Goal: Find specific page/section: Find specific page/section

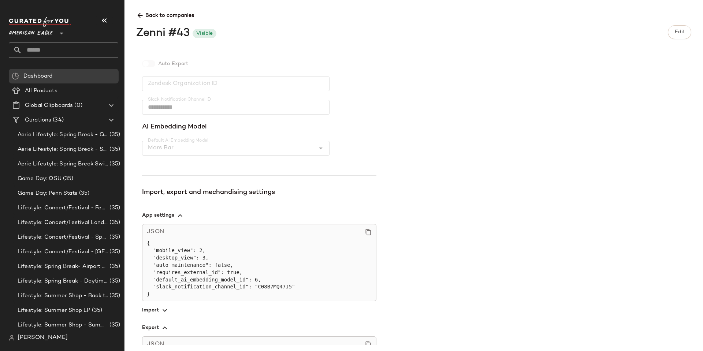
scroll to position [187, 0]
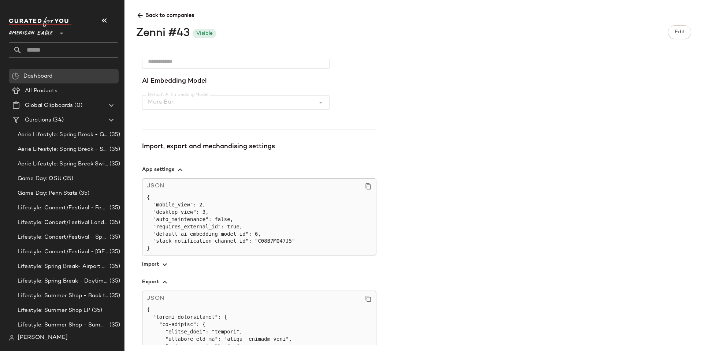
click at [158, 283] on span "button" at bounding box center [259, 282] width 234 height 18
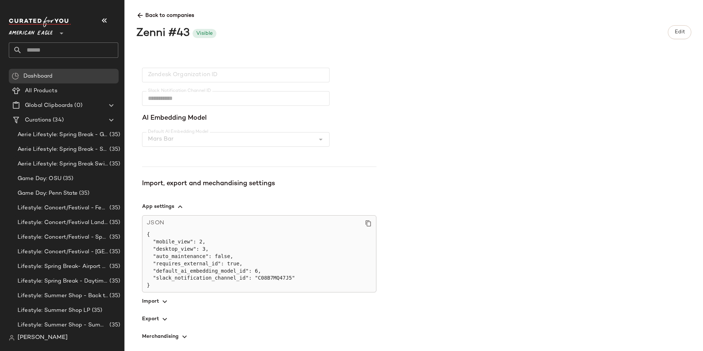
scroll to position [151, 0]
click at [27, 340] on span "[PERSON_NAME]" at bounding box center [43, 338] width 50 height 9
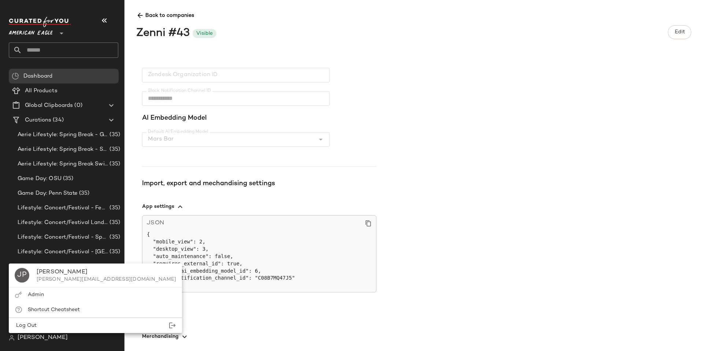
click at [139, 19] on icon at bounding box center [140, 16] width 8 height 8
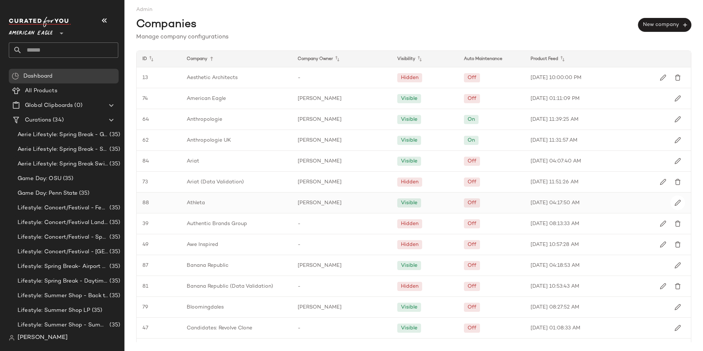
click at [190, 204] on span "Athleta" at bounding box center [196, 203] width 18 height 8
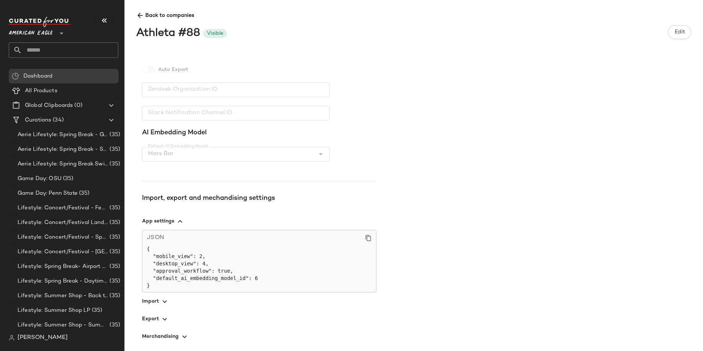
scroll to position [136, 0]
click at [160, 307] on span "button" at bounding box center [259, 302] width 234 height 18
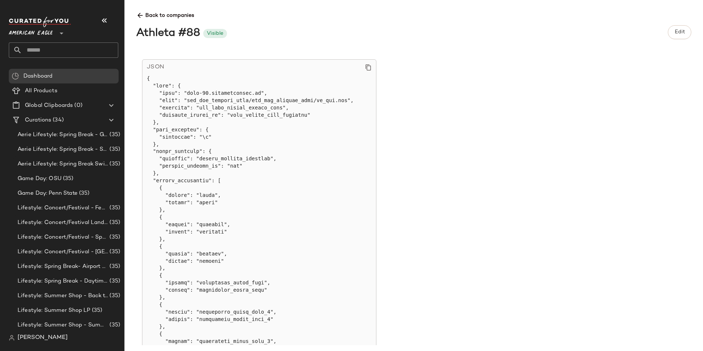
scroll to position [429, 0]
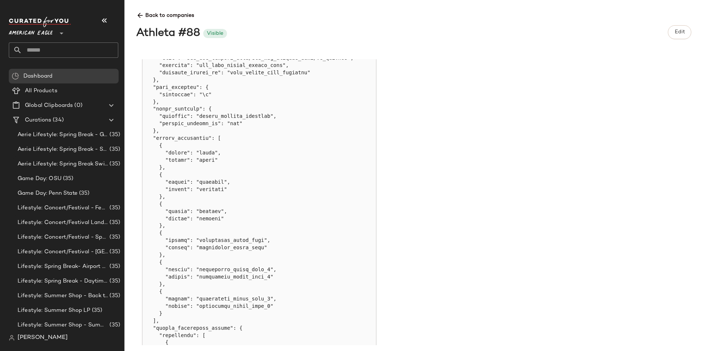
click at [143, 12] on icon at bounding box center [140, 16] width 8 height 8
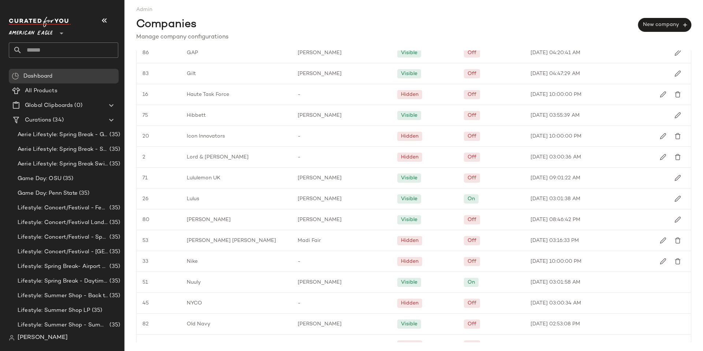
scroll to position [793, 0]
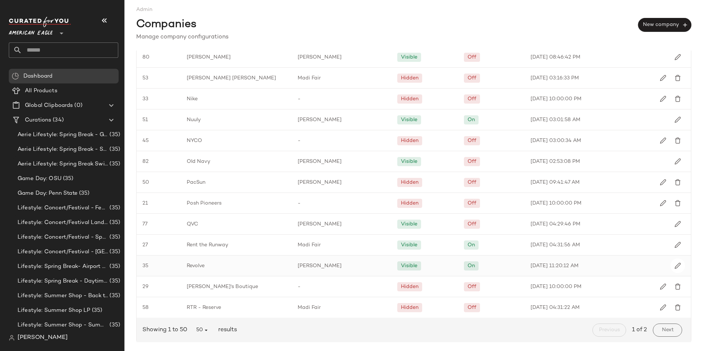
click at [276, 266] on div "Revolve" at bounding box center [236, 266] width 111 height 21
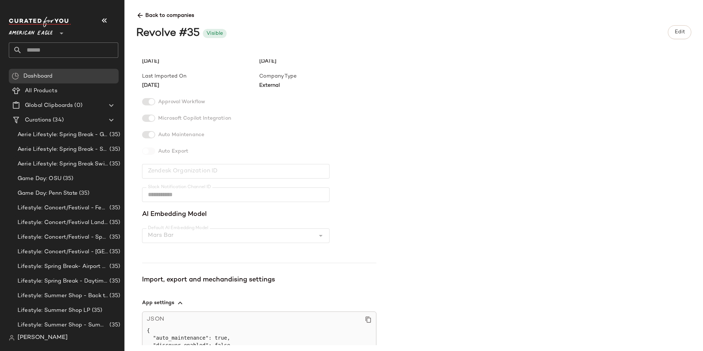
scroll to position [151, 0]
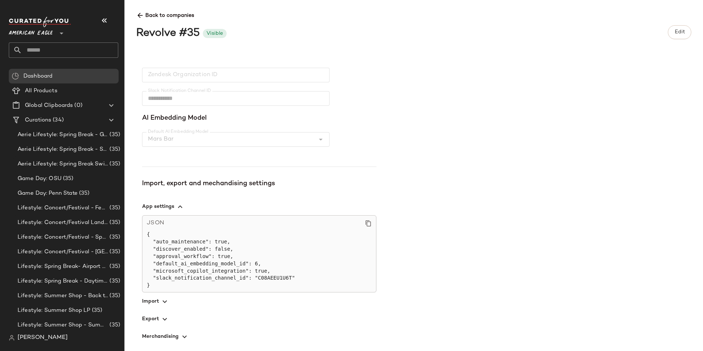
click at [165, 297] on span "button" at bounding box center [259, 302] width 234 height 18
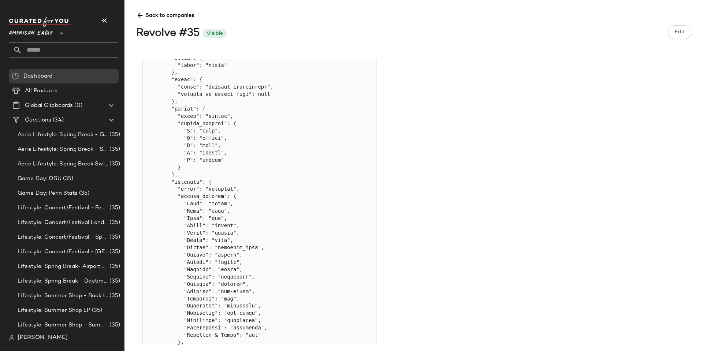
scroll to position [2274, 0]
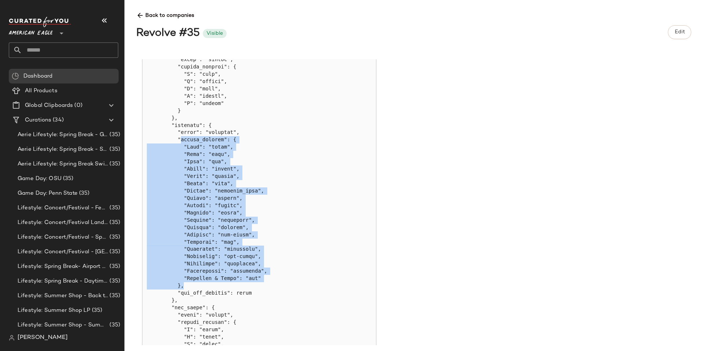
drag, startPoint x: 178, startPoint y: 139, endPoint x: 293, endPoint y: 283, distance: 184.2
drag, startPoint x: 175, startPoint y: 139, endPoint x: 248, endPoint y: 284, distance: 162.3
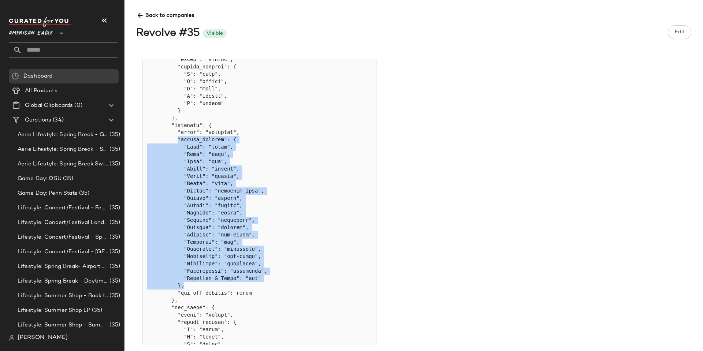
drag, startPoint x: 176, startPoint y: 138, endPoint x: 264, endPoint y: 284, distance: 170.5
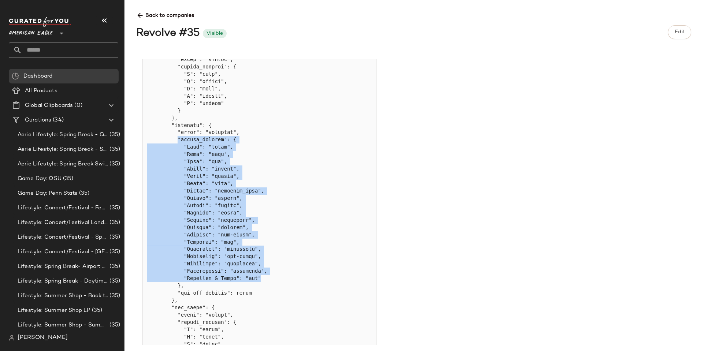
drag, startPoint x: 253, startPoint y: 280, endPoint x: 174, endPoint y: 139, distance: 160.8
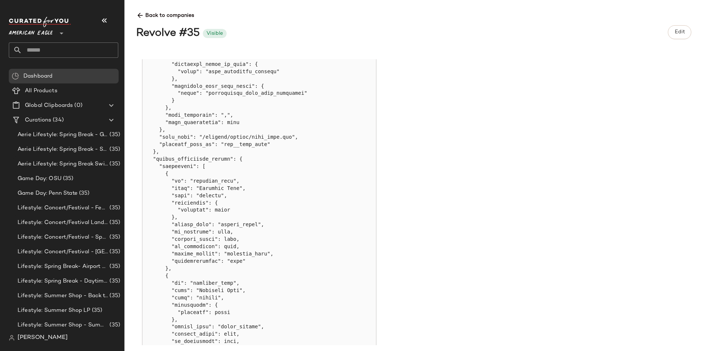
scroll to position [2933, 0]
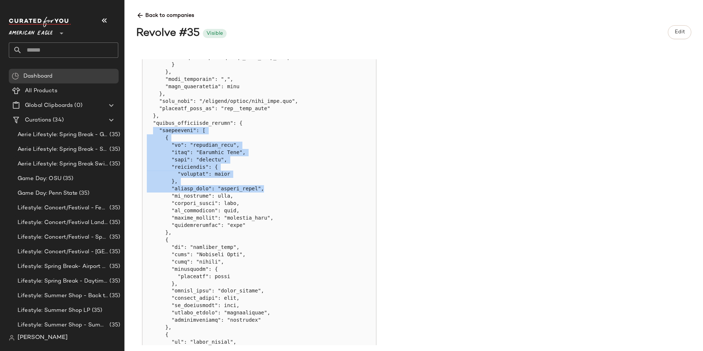
drag, startPoint x: 154, startPoint y: 130, endPoint x: 256, endPoint y: 194, distance: 120.8
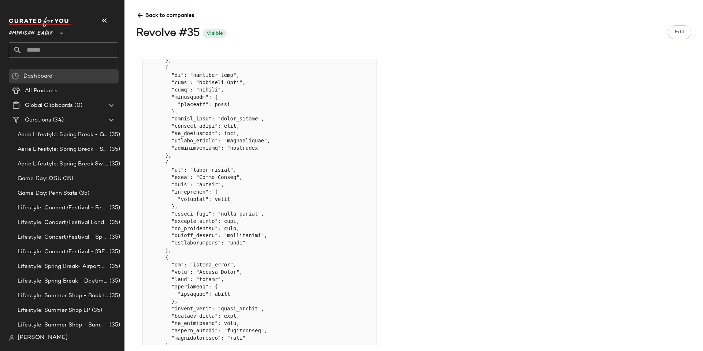
scroll to position [3179, 0]
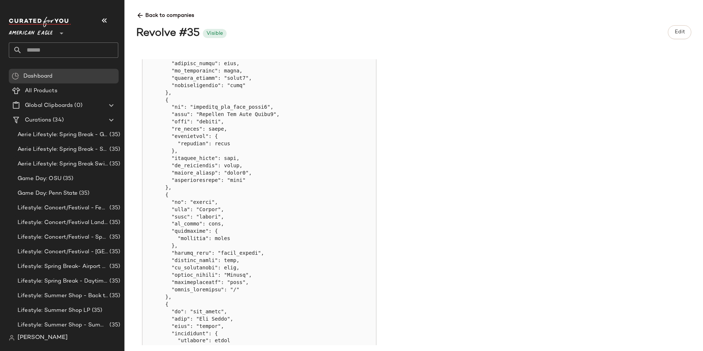
scroll to position [3548, 0]
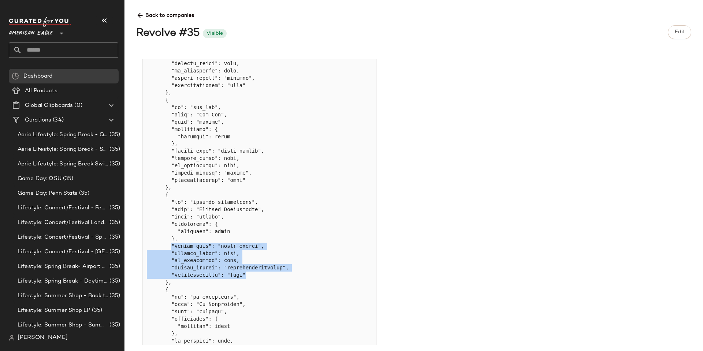
drag, startPoint x: 170, startPoint y: 245, endPoint x: 257, endPoint y: 278, distance: 92.7
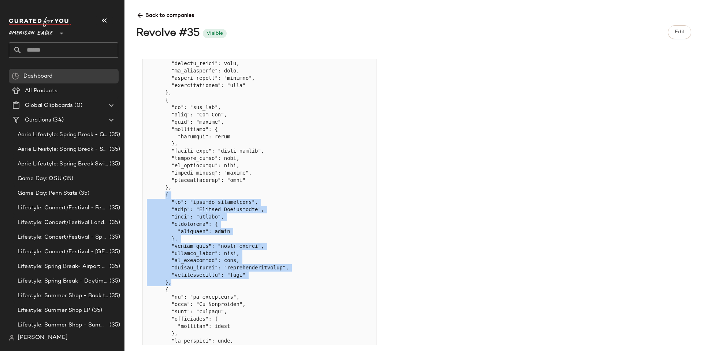
drag, startPoint x: 163, startPoint y: 193, endPoint x: 244, endPoint y: 280, distance: 119.9
drag, startPoint x: 251, startPoint y: 274, endPoint x: 173, endPoint y: 216, distance: 97.4
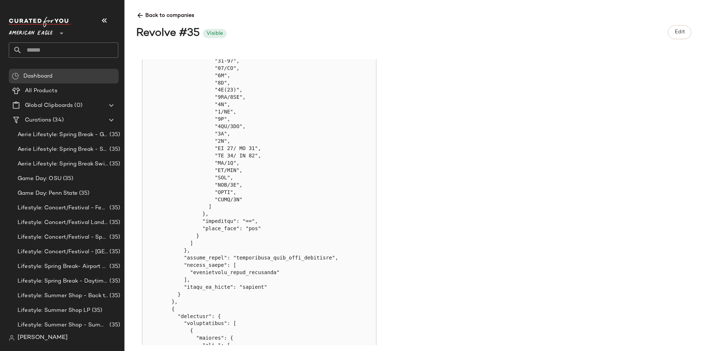
scroll to position [838, 0]
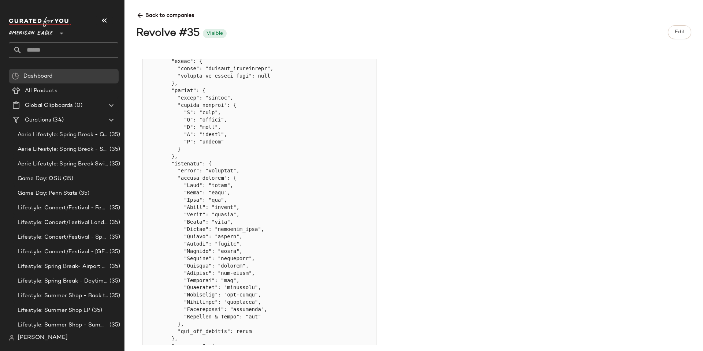
scroll to position [2271, 0]
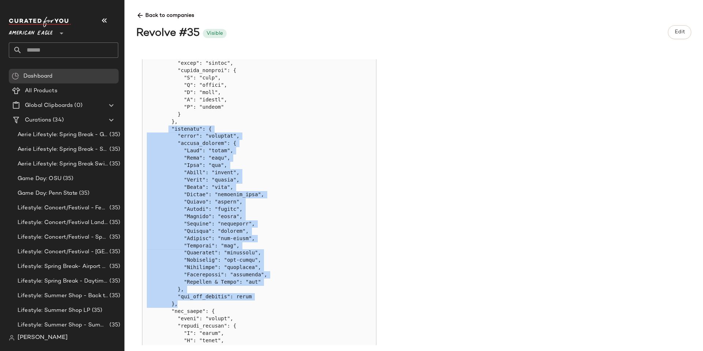
drag, startPoint x: 177, startPoint y: 302, endPoint x: 167, endPoint y: 129, distance: 173.5
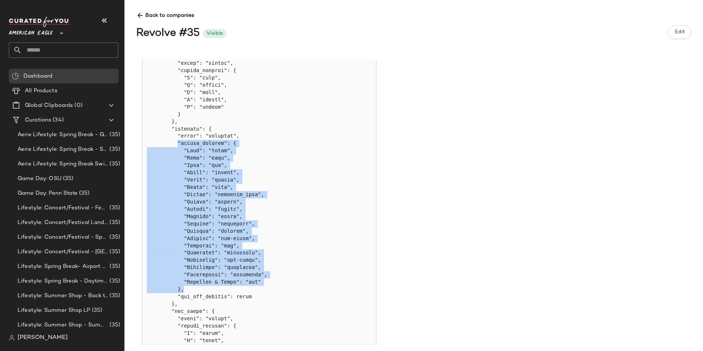
drag, startPoint x: 175, startPoint y: 142, endPoint x: 299, endPoint y: 287, distance: 191.1
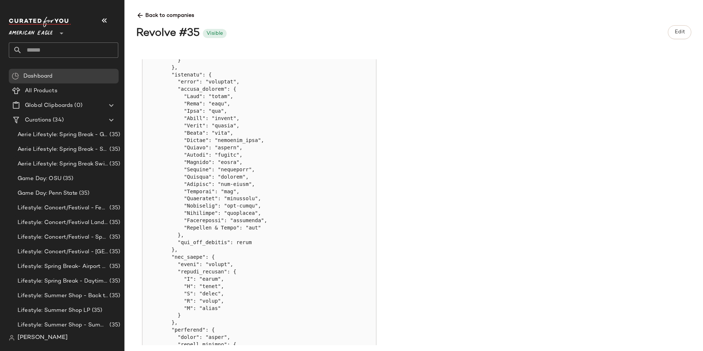
scroll to position [2307, 0]
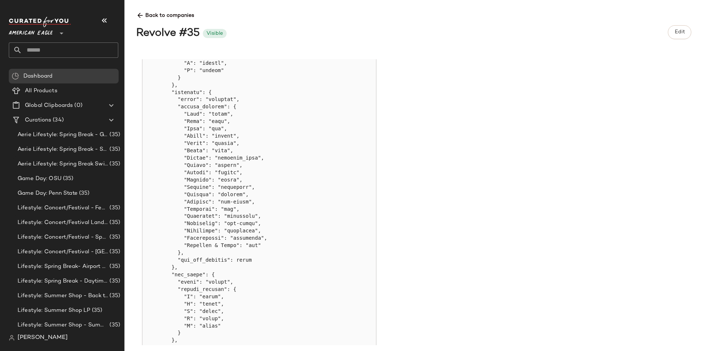
click at [146, 12] on span "Back to companies" at bounding box center [413, 13] width 555 height 14
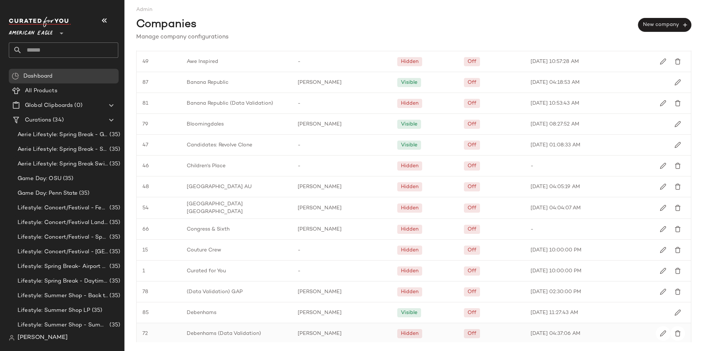
scroll to position [220, 0]
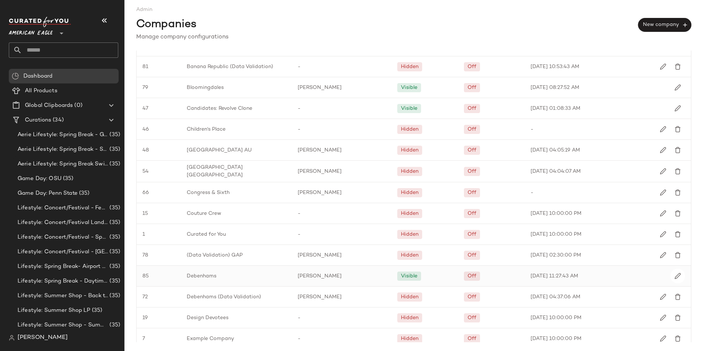
click at [205, 272] on span "Debenhams" at bounding box center [202, 276] width 30 height 8
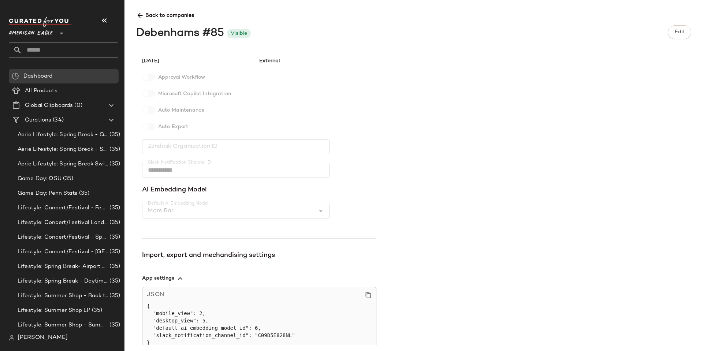
scroll to position [136, 0]
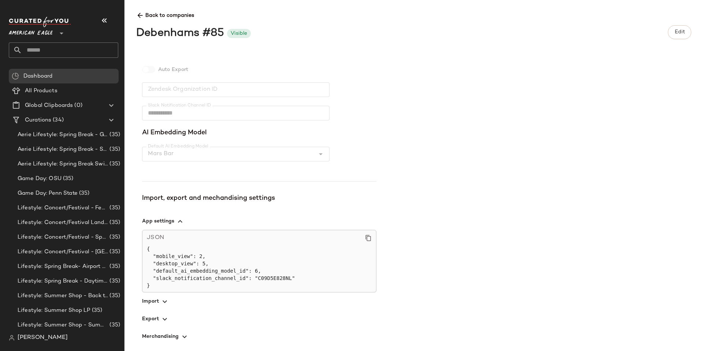
click at [160, 306] on icon "button" at bounding box center [164, 301] width 9 height 9
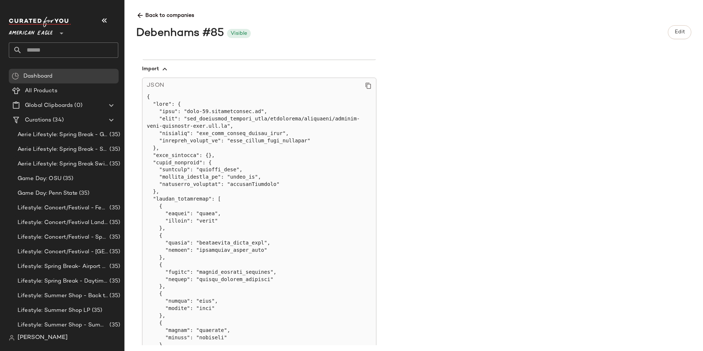
scroll to position [304, 0]
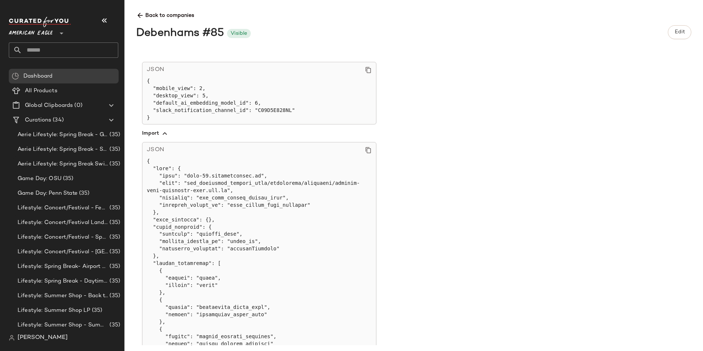
click at [163, 136] on icon "button" at bounding box center [164, 133] width 9 height 9
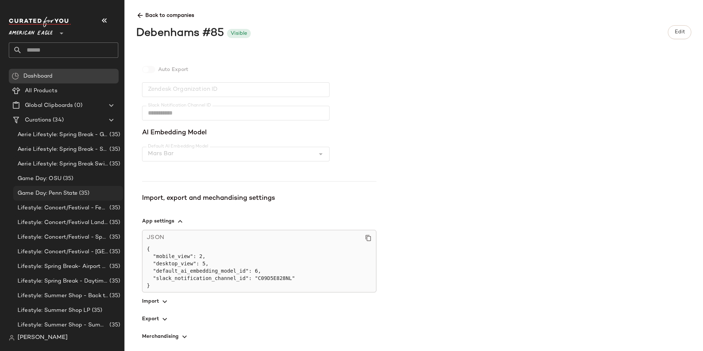
scroll to position [136, 0]
click at [162, 297] on span "button" at bounding box center [259, 302] width 234 height 18
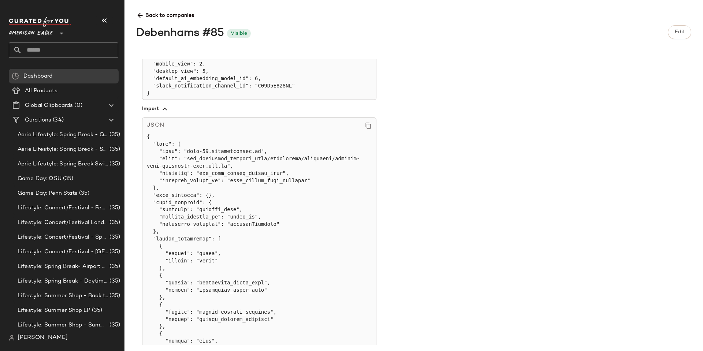
scroll to position [341, 0]
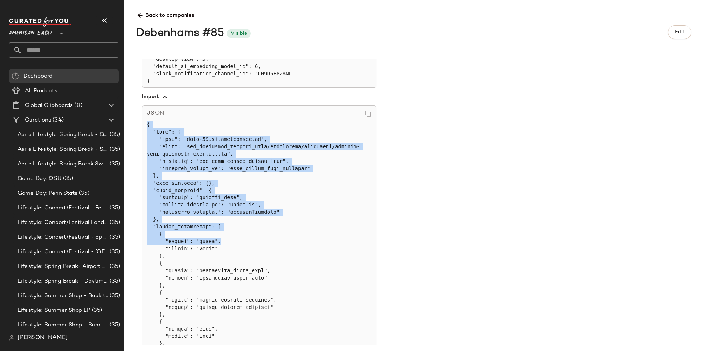
drag, startPoint x: 146, startPoint y: 124, endPoint x: 321, endPoint y: 241, distance: 210.5
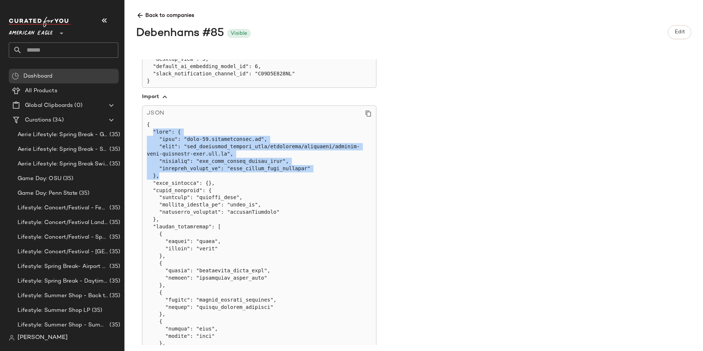
drag, startPoint x: 152, startPoint y: 133, endPoint x: 190, endPoint y: 178, distance: 59.5
drag, startPoint x: 153, startPoint y: 129, endPoint x: 197, endPoint y: 169, distance: 59.1
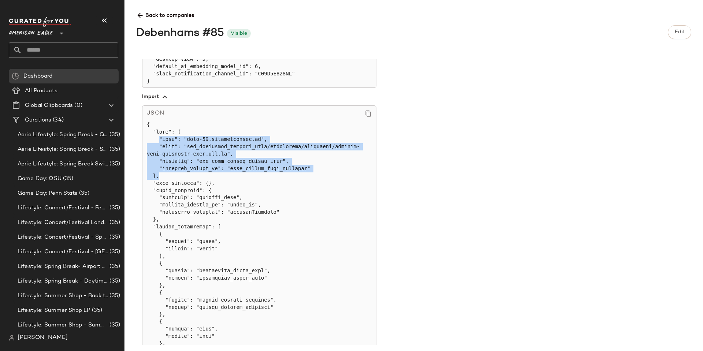
drag, startPoint x: 157, startPoint y: 137, endPoint x: 302, endPoint y: 172, distance: 149.5
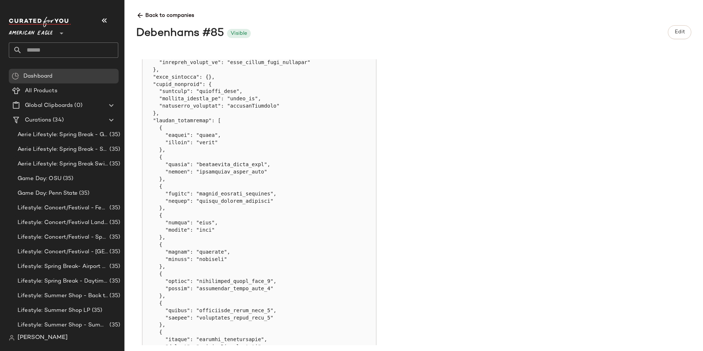
scroll to position [450, 0]
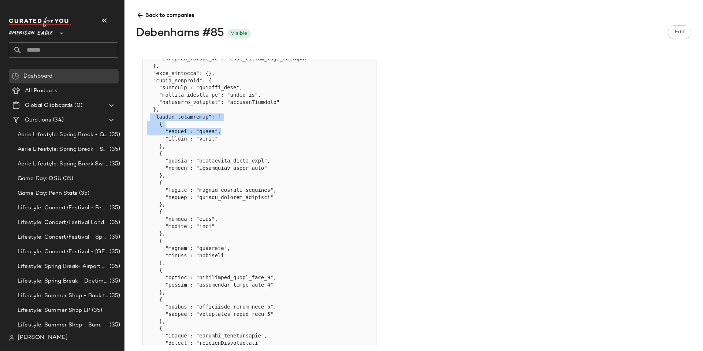
drag, startPoint x: 151, startPoint y: 116, endPoint x: 287, endPoint y: 134, distance: 137.0
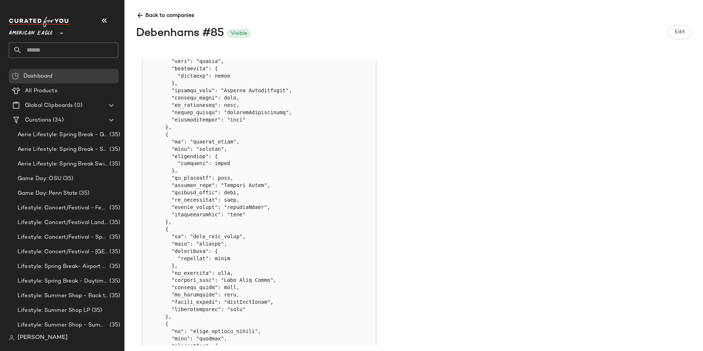
scroll to position [1329, 0]
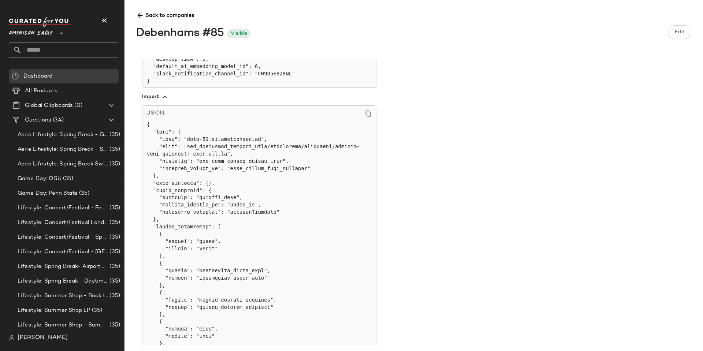
click at [154, 91] on span "button" at bounding box center [259, 97] width 234 height 18
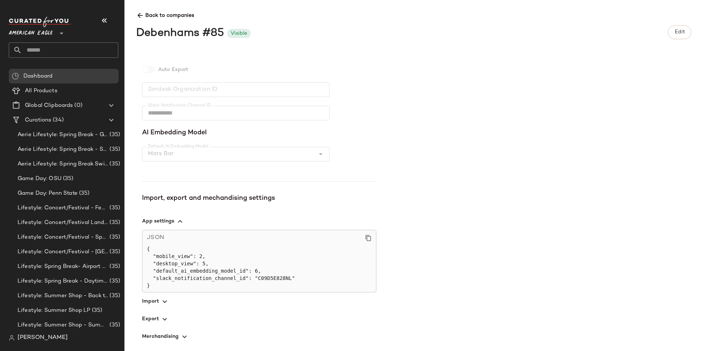
scroll to position [136, 0]
click at [40, 135] on span "Aerie Lifestyle: Spring Break - Girly/Femme" at bounding box center [63, 135] width 90 height 8
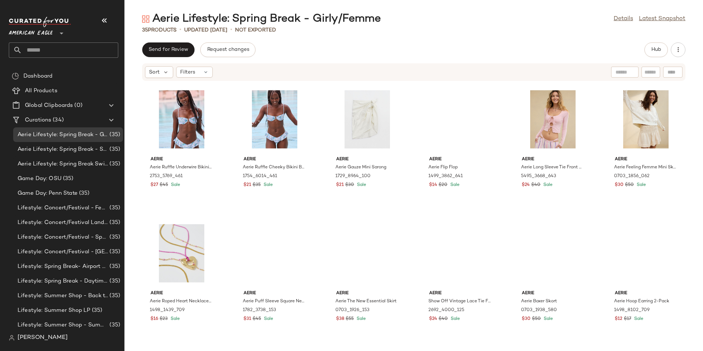
click at [43, 32] on span "American Eagle" at bounding box center [31, 31] width 44 height 13
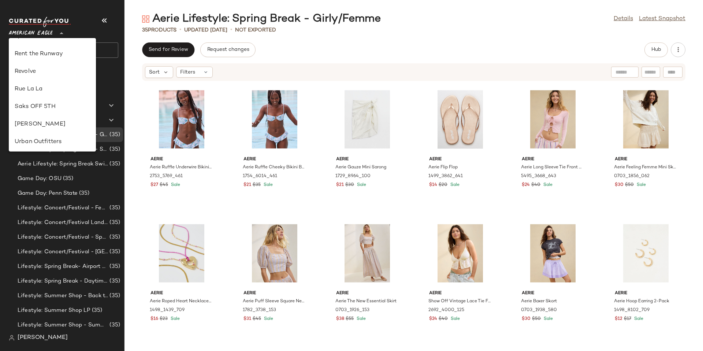
scroll to position [329, 0]
click at [51, 74] on div "Revolve" at bounding box center [52, 72] width 75 height 9
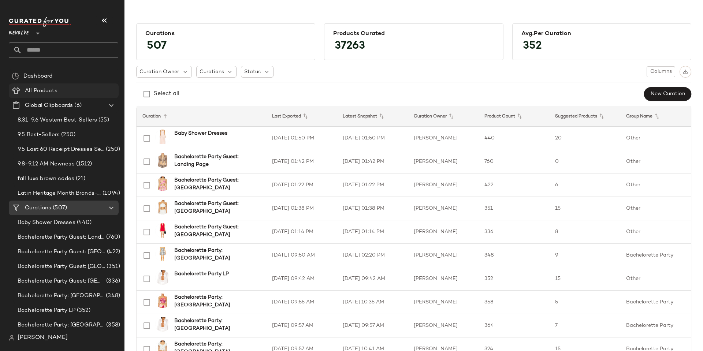
click at [37, 92] on span "All Products" at bounding box center [41, 91] width 33 height 8
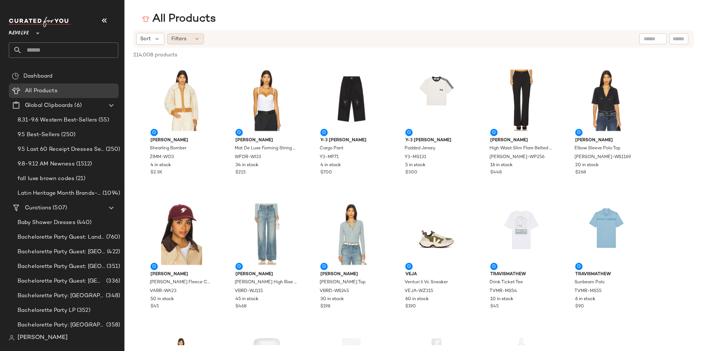
click at [191, 39] on div "Filters" at bounding box center [185, 38] width 37 height 11
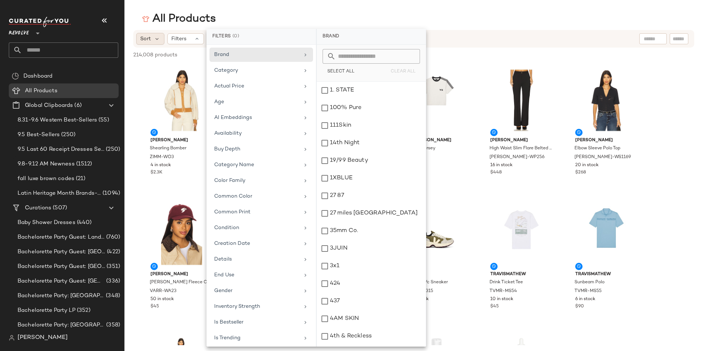
click at [151, 36] on div "Sort" at bounding box center [150, 39] width 28 height 12
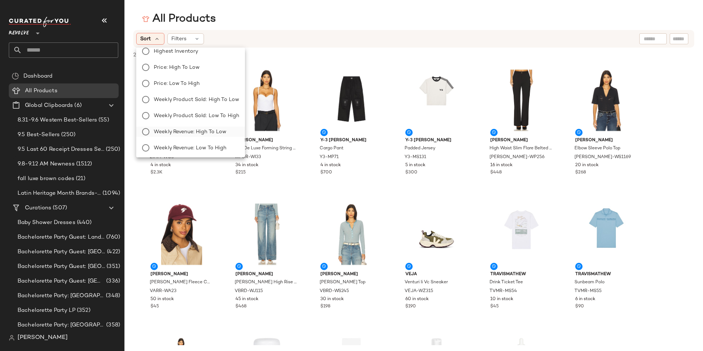
scroll to position [37, 0]
click at [208, 121] on span "Weekly Revenue: High to Low" at bounding box center [190, 119] width 73 height 8
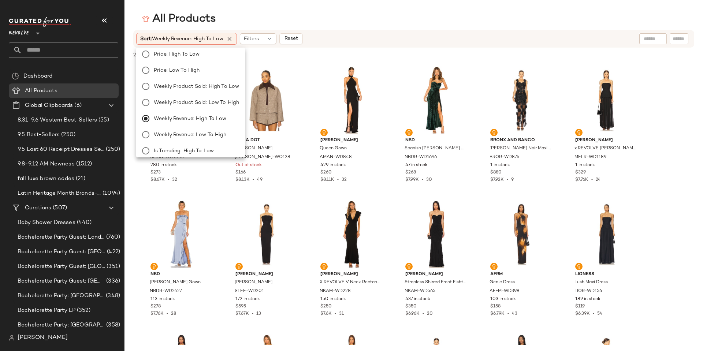
click at [339, 22] on div "All Products" at bounding box center [413, 19] width 578 height 15
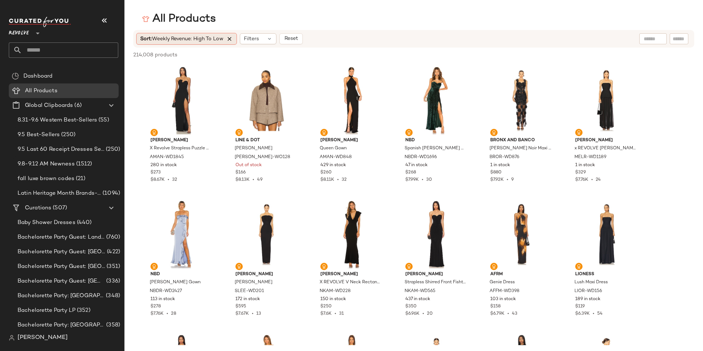
click at [233, 40] on icon at bounding box center [229, 39] width 7 height 7
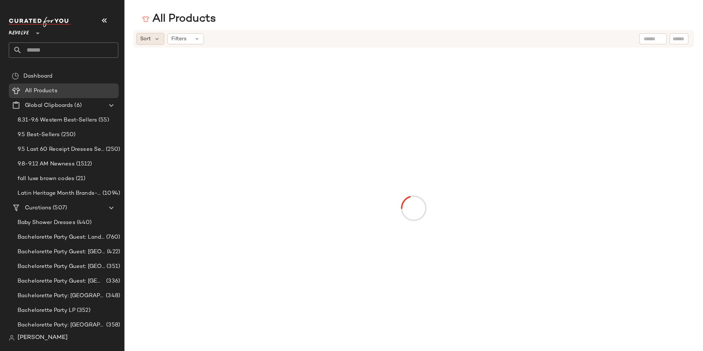
click at [148, 38] on span "Sort" at bounding box center [145, 39] width 11 height 8
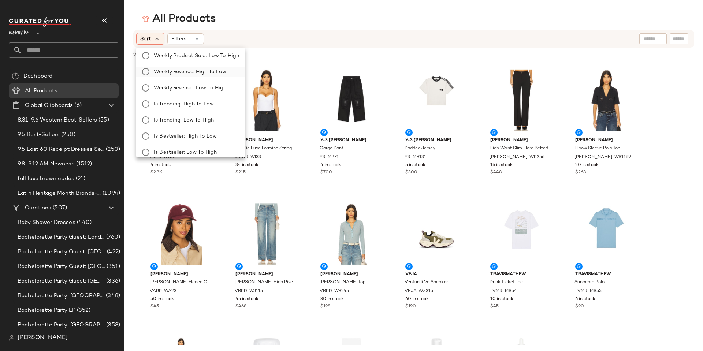
scroll to position [48, 0]
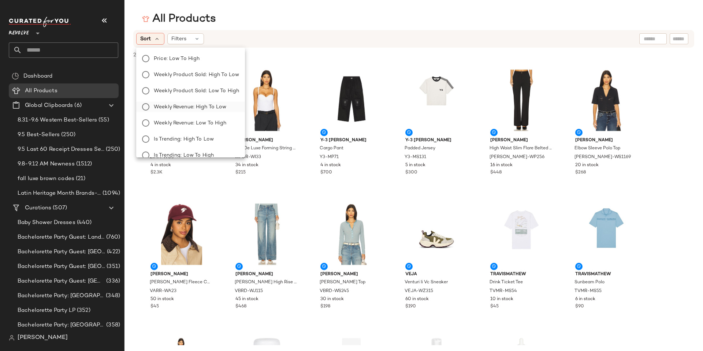
click at [168, 105] on span "Weekly Revenue: High to Low" at bounding box center [190, 107] width 73 height 8
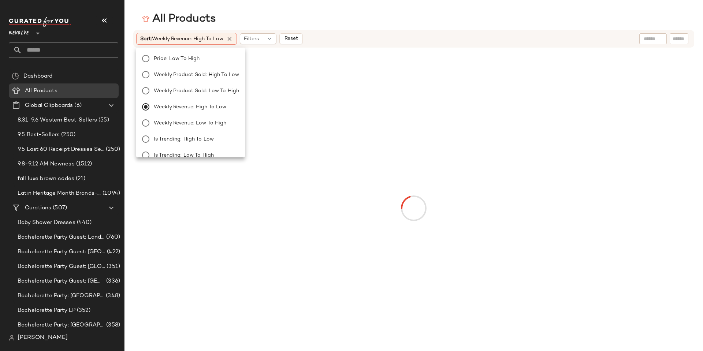
click at [298, 12] on div "All Products" at bounding box center [413, 19] width 578 height 15
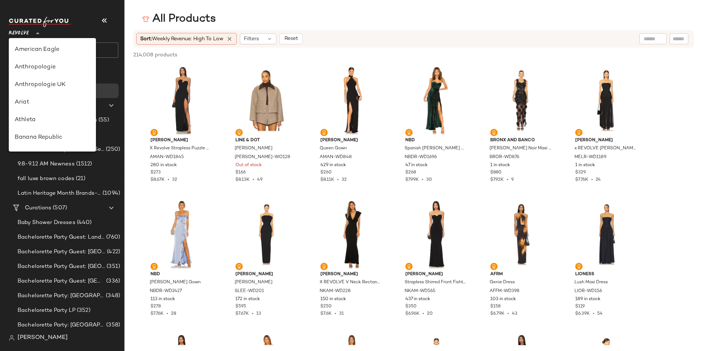
click at [33, 33] on div at bounding box center [37, 29] width 10 height 18
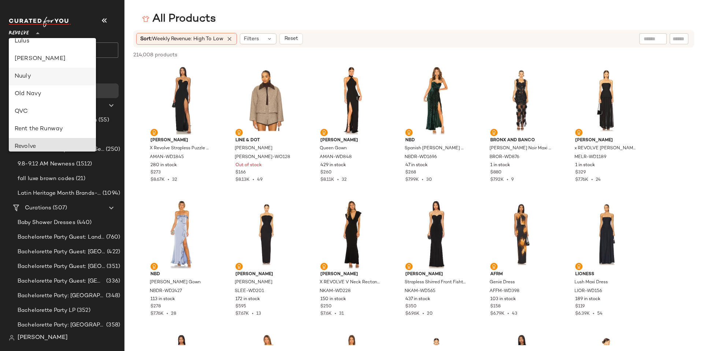
scroll to position [242, 0]
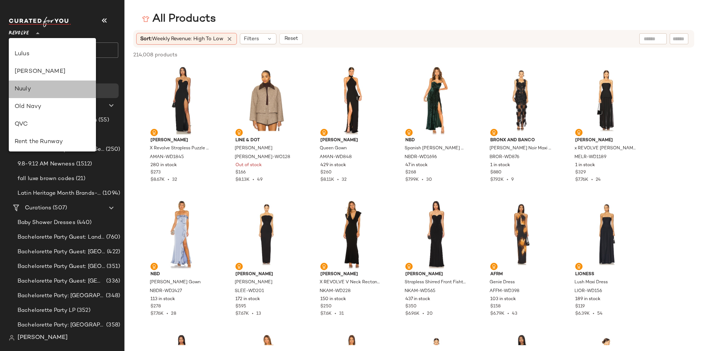
click at [43, 89] on div "Nuuly" at bounding box center [52, 89] width 75 height 9
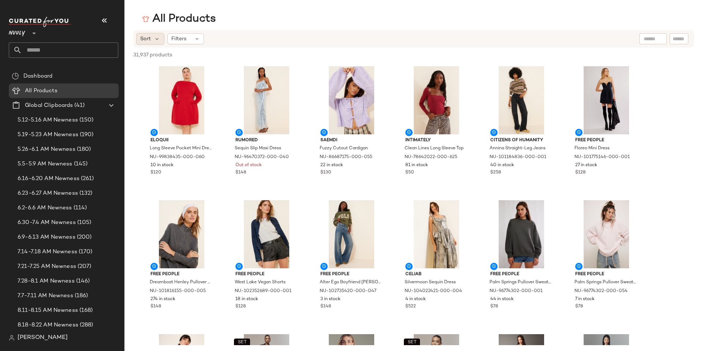
click at [143, 42] on span "Sort" at bounding box center [145, 39] width 11 height 8
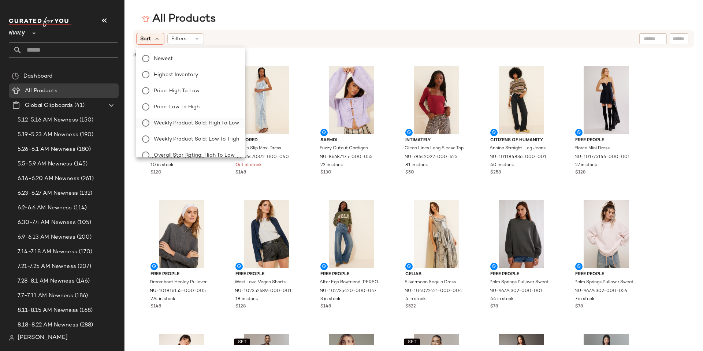
click at [200, 122] on span "Weekly Product Sold: High to Low" at bounding box center [196, 123] width 85 height 8
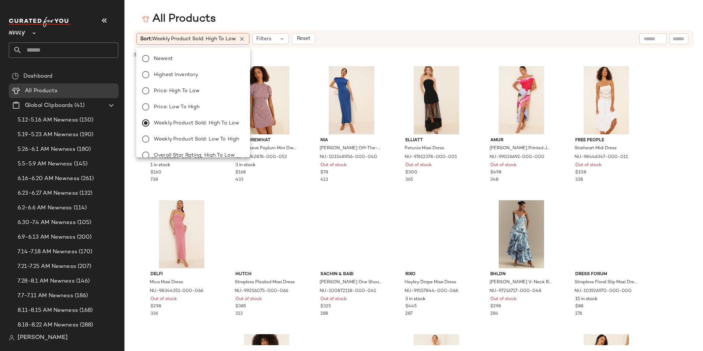
click at [341, 22] on div "All Products" at bounding box center [413, 19] width 578 height 15
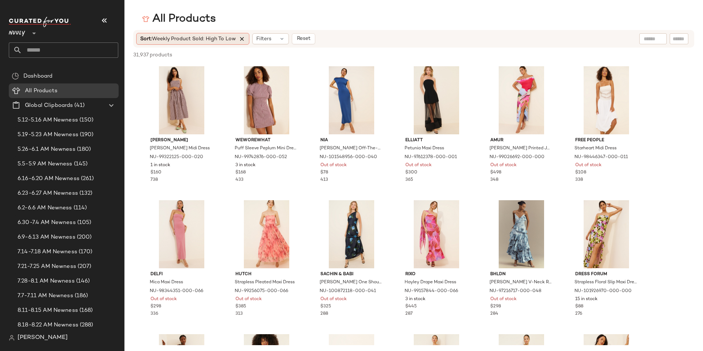
click at [242, 40] on icon at bounding box center [242, 39] width 7 height 7
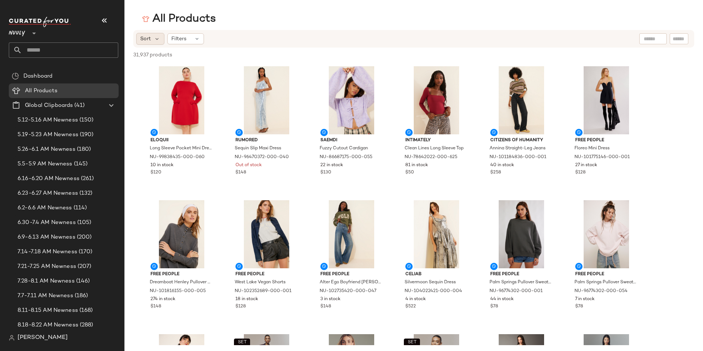
click at [156, 42] on div "Sort" at bounding box center [150, 39] width 28 height 12
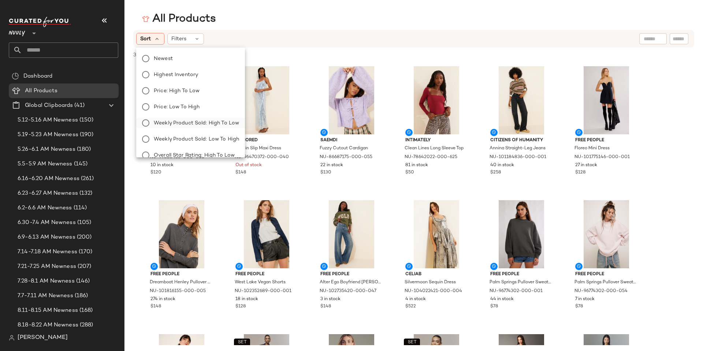
click at [174, 123] on span "Weekly Product Sold: High to Low" at bounding box center [196, 123] width 85 height 8
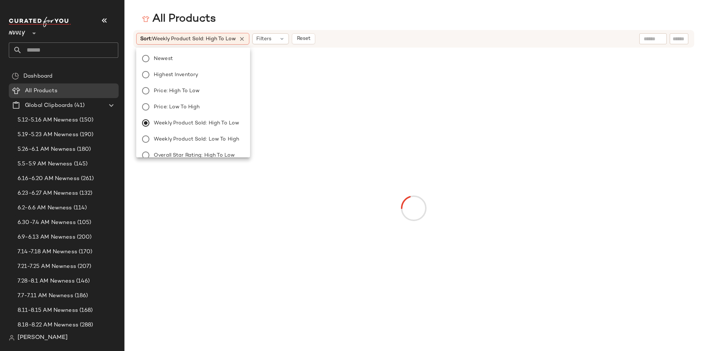
click at [281, 9] on main "All Products Sort: Weekly Product Sold: High to Low Filters Reset" at bounding box center [351, 175] width 703 height 351
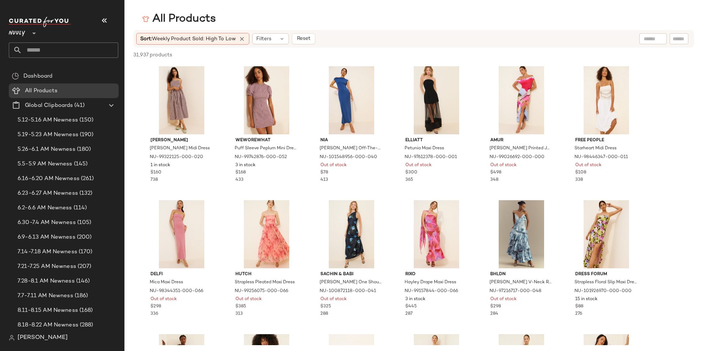
click at [36, 36] on icon at bounding box center [34, 33] width 9 height 9
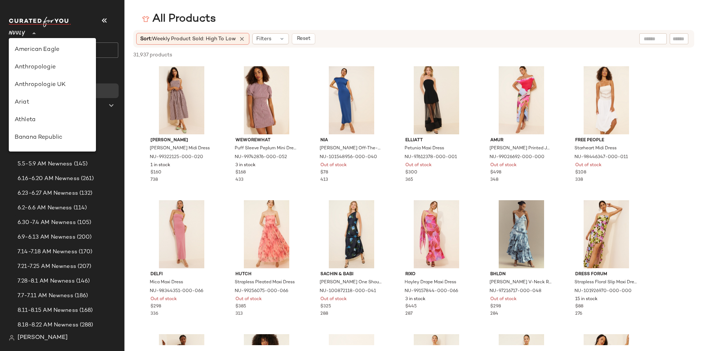
scroll to position [281, 0]
click at [53, 120] on div "Revolve" at bounding box center [52, 120] width 75 height 9
type input "**"
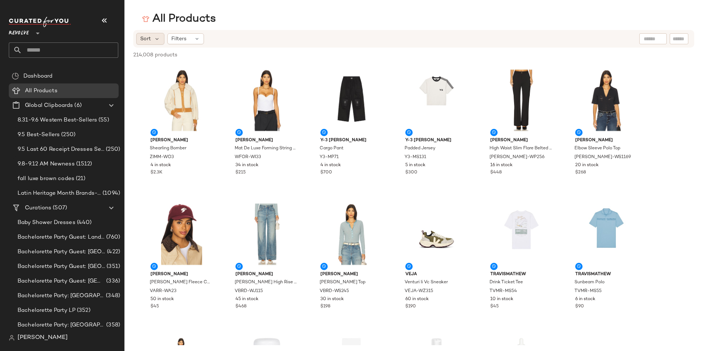
click at [148, 38] on span "Sort" at bounding box center [145, 39] width 11 height 8
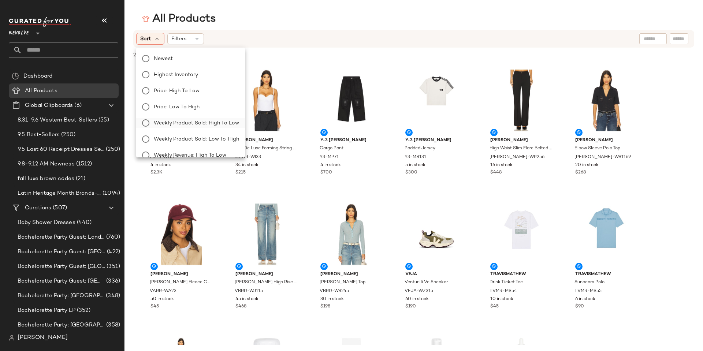
click at [183, 121] on span "Weekly Product Sold: High to Low" at bounding box center [196, 123] width 85 height 8
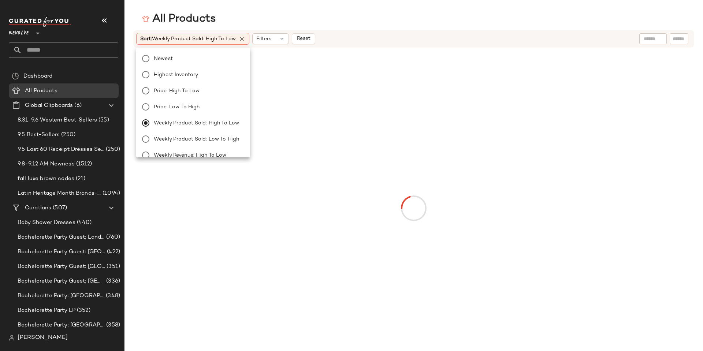
click at [253, 18] on div "All Products" at bounding box center [413, 19] width 578 height 15
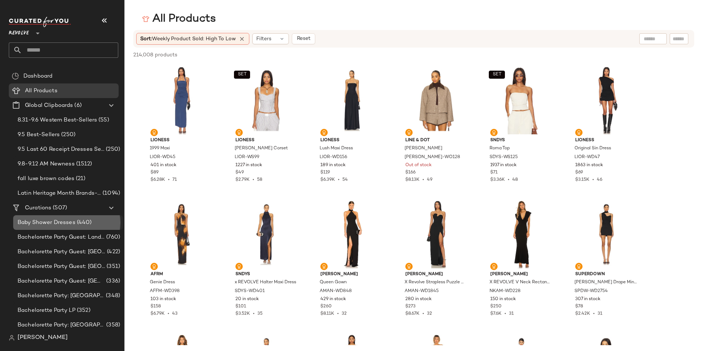
click at [63, 225] on span "Baby Shower Dresses" at bounding box center [47, 223] width 58 height 8
